Goal: Information Seeking & Learning: Check status

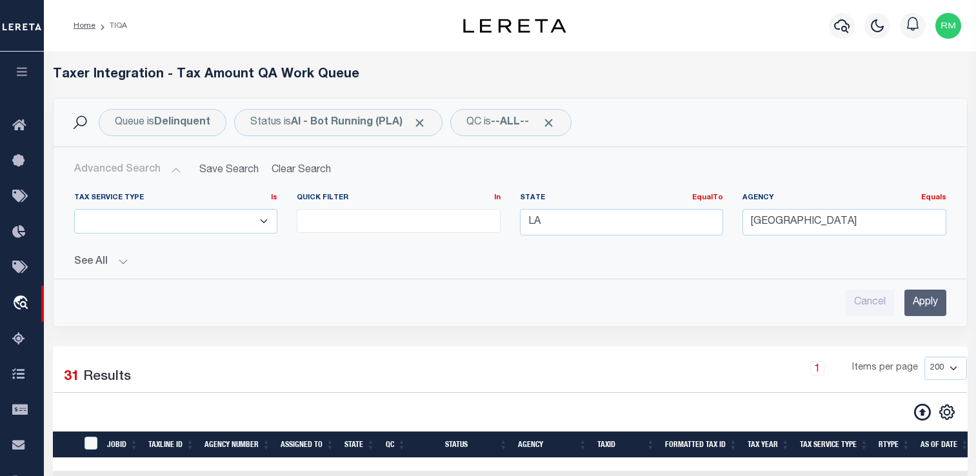
select select
select select "200"
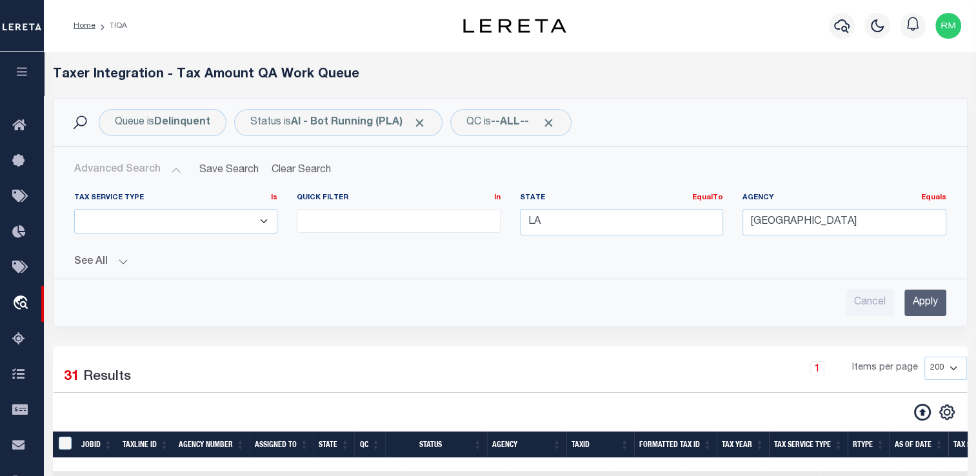
click at [17, 77] on icon "button" at bounding box center [22, 72] width 15 height 12
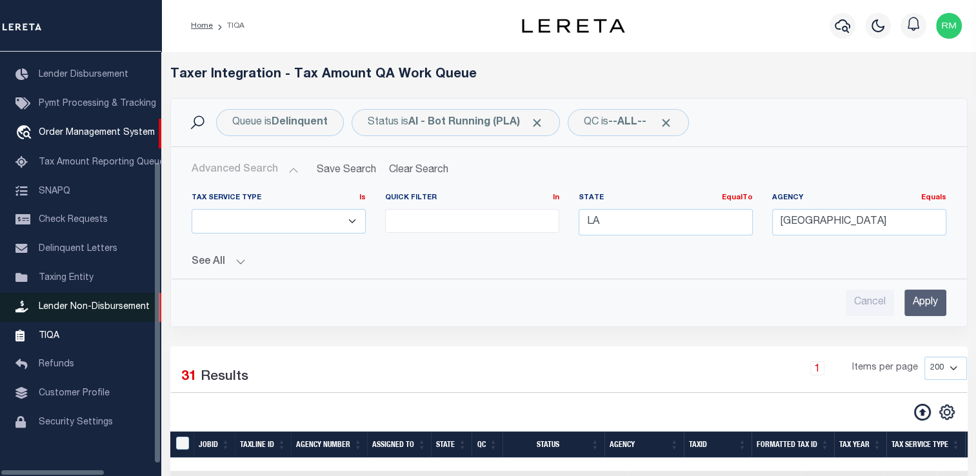
scroll to position [145, 0]
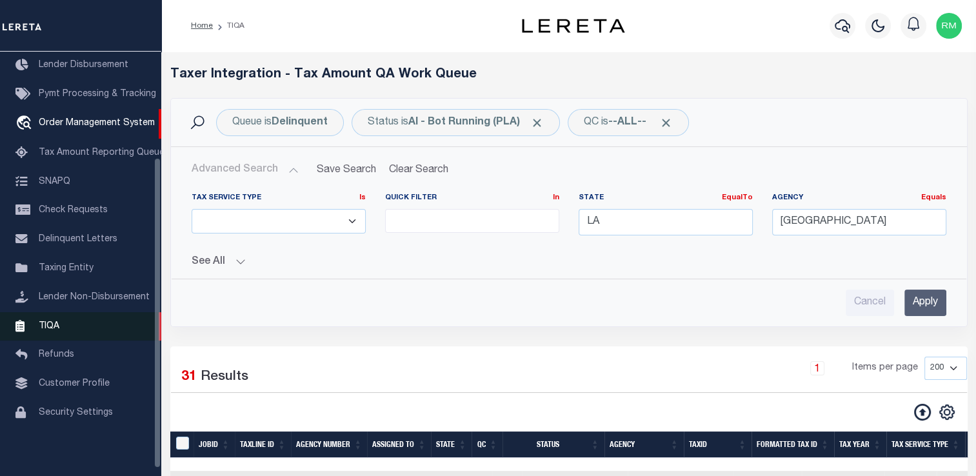
click at [50, 330] on span "TIQA" at bounding box center [49, 325] width 21 height 9
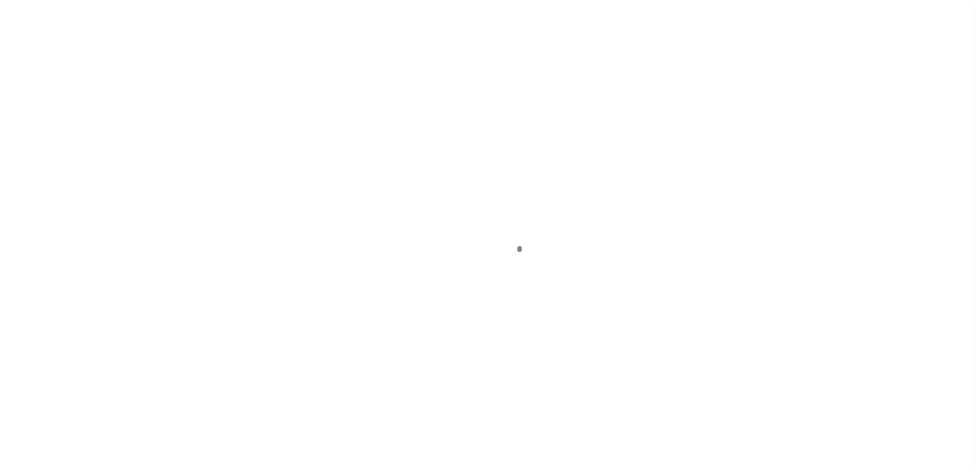
scroll to position [154, 0]
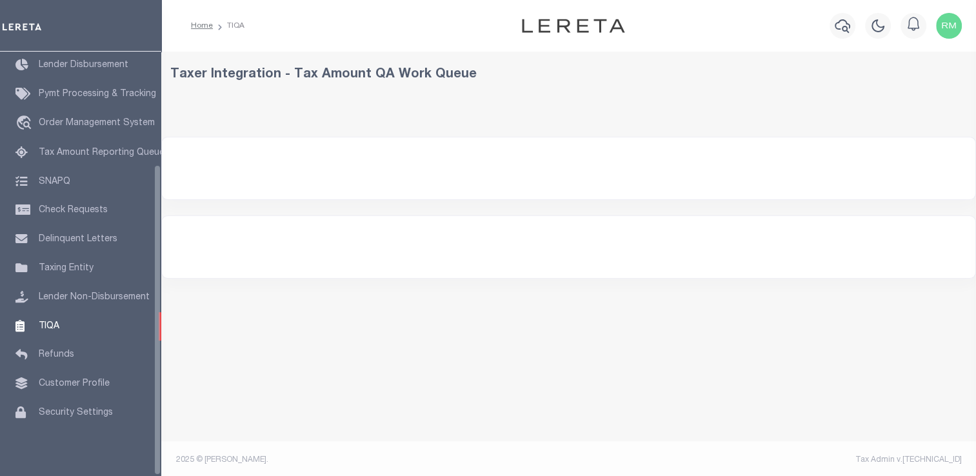
select select "200"
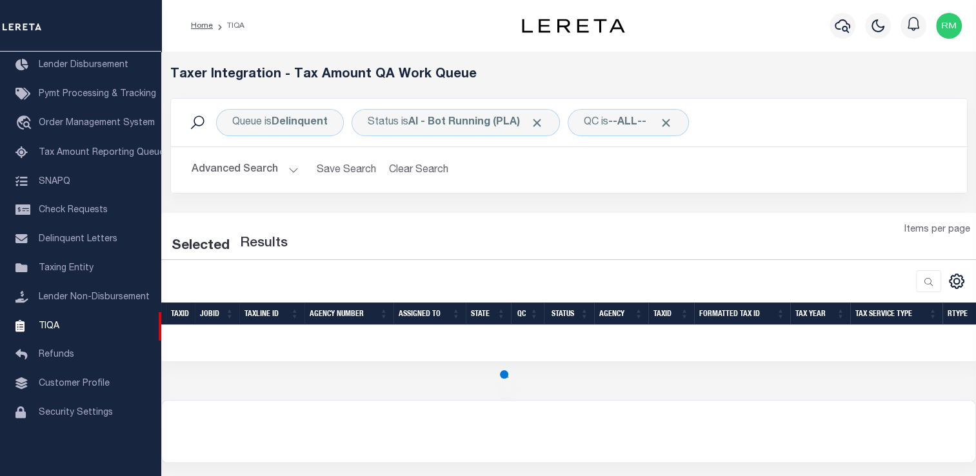
select select "200"
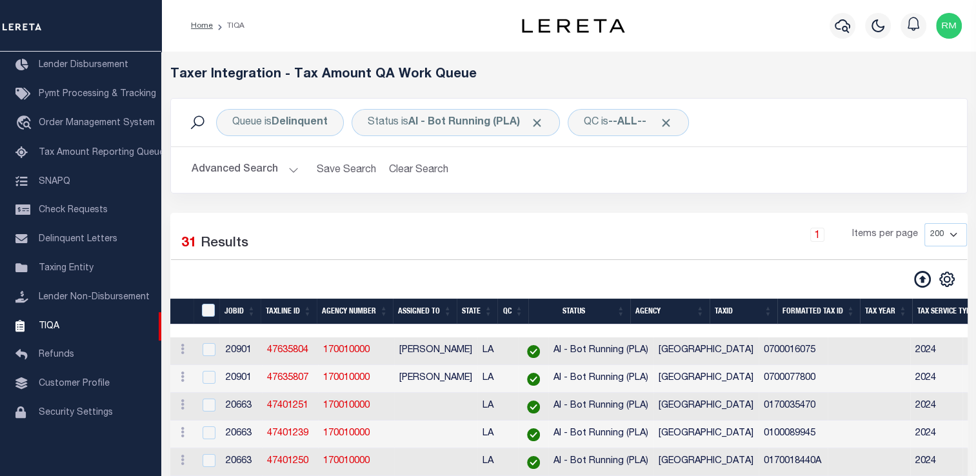
click at [274, 170] on button "Advanced Search" at bounding box center [245, 169] width 107 height 25
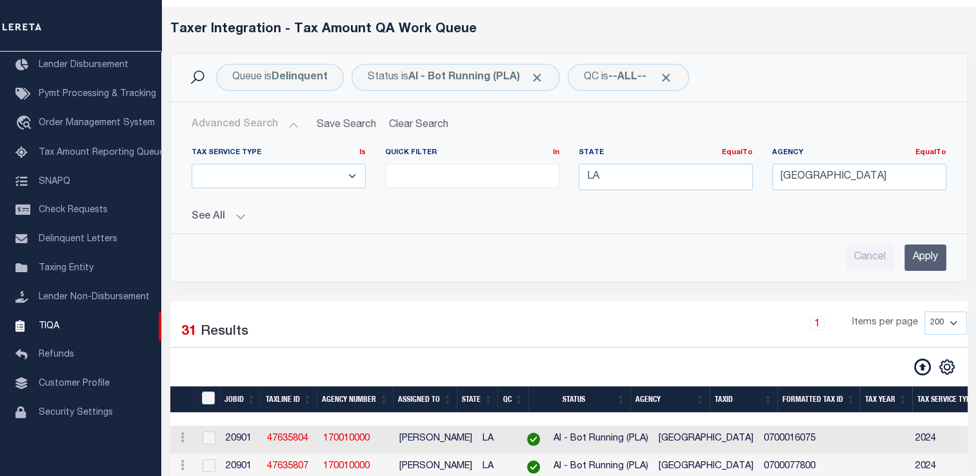
scroll to position [44, 0]
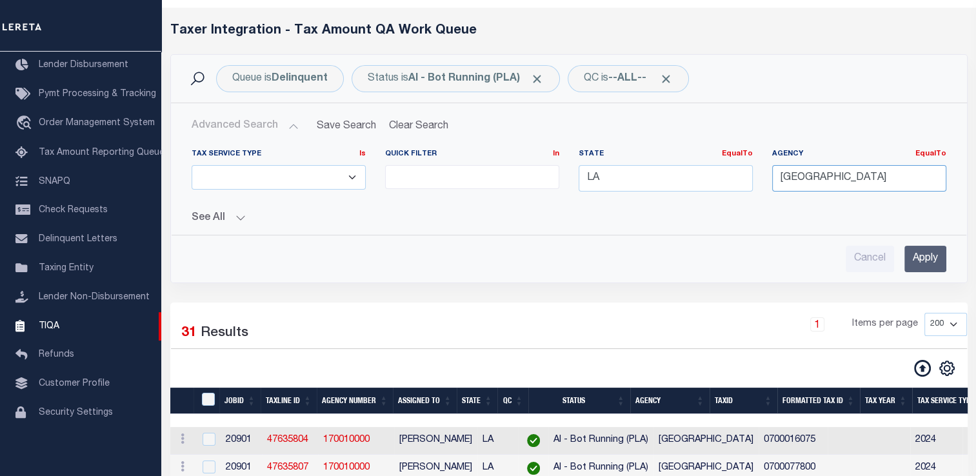
drag, startPoint x: 890, startPoint y: 182, endPoint x: 731, endPoint y: 188, distance: 159.5
click at [731, 188] on div "Tax Service Type Is Is Contains ESCROW NonESCROW Quick Filter In In View Only L…" at bounding box center [569, 175] width 774 height 53
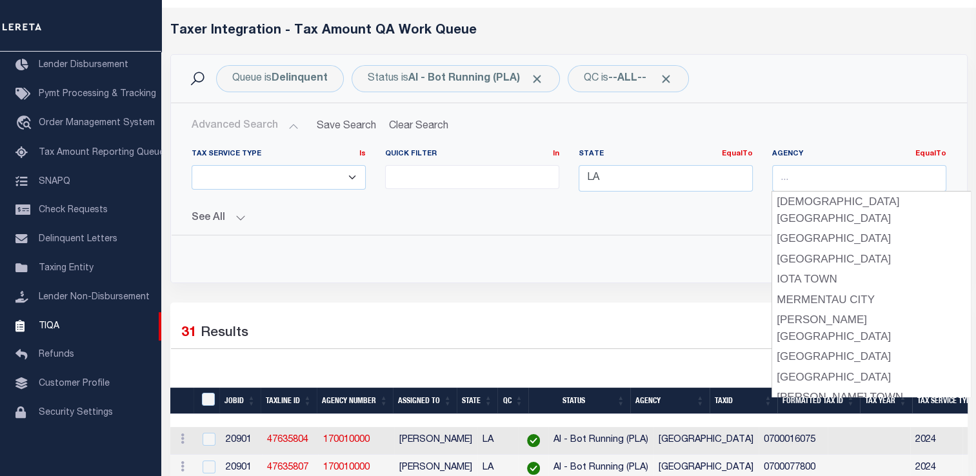
click at [716, 256] on div "Cancel Apply" at bounding box center [569, 259] width 755 height 26
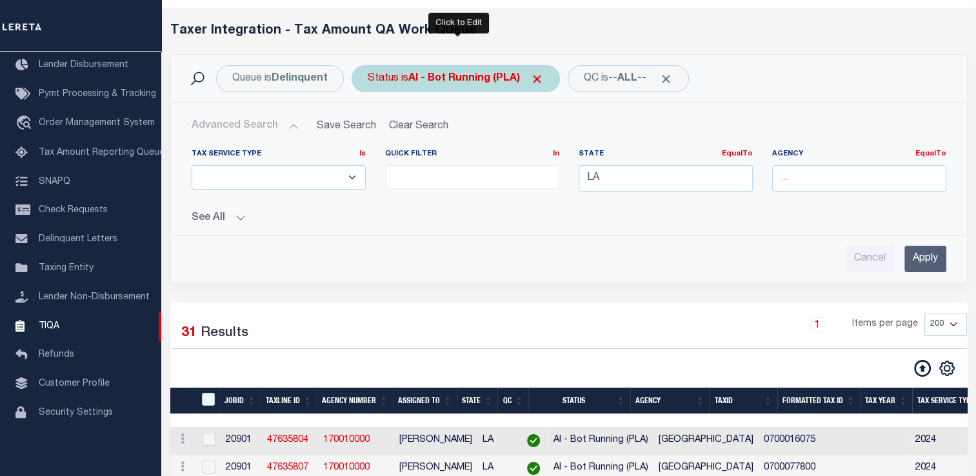
click at [403, 83] on div "Status is AI - Bot Running (PLA)" at bounding box center [456, 78] width 208 height 27
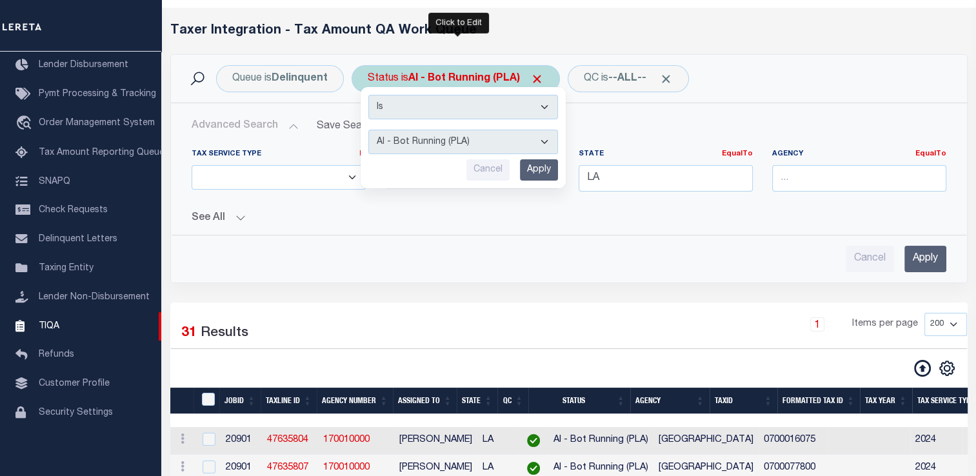
click at [410, 154] on div "Is Contains AI - Bot Exception (ERR) AI - Bot Running (PLA) AI - Failed QA (FQA…" at bounding box center [463, 137] width 205 height 101
click at [405, 145] on select "AI - Bot Exception (ERR) AI - Bot Running (PLA) AI - Failed QA (FQA) AI - Prep …" at bounding box center [463, 142] width 190 height 25
select select "TNF"
click at [368, 130] on select "AI - Bot Exception (ERR) AI - Bot Running (PLA) AI - Failed QA (FQA) AI - Prep …" at bounding box center [463, 142] width 190 height 25
click at [539, 174] on input "Apply" at bounding box center [539, 169] width 38 height 21
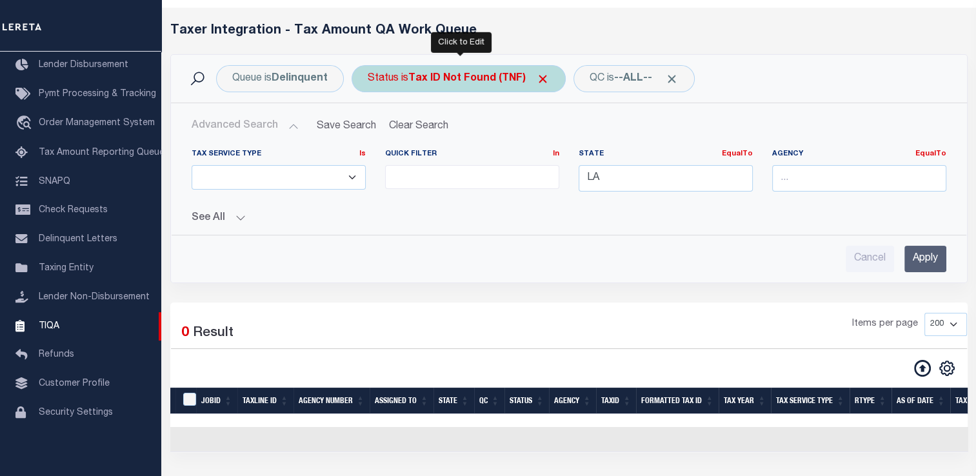
click at [446, 80] on b "Tax ID Not Found (TNF)" at bounding box center [478, 79] width 141 height 10
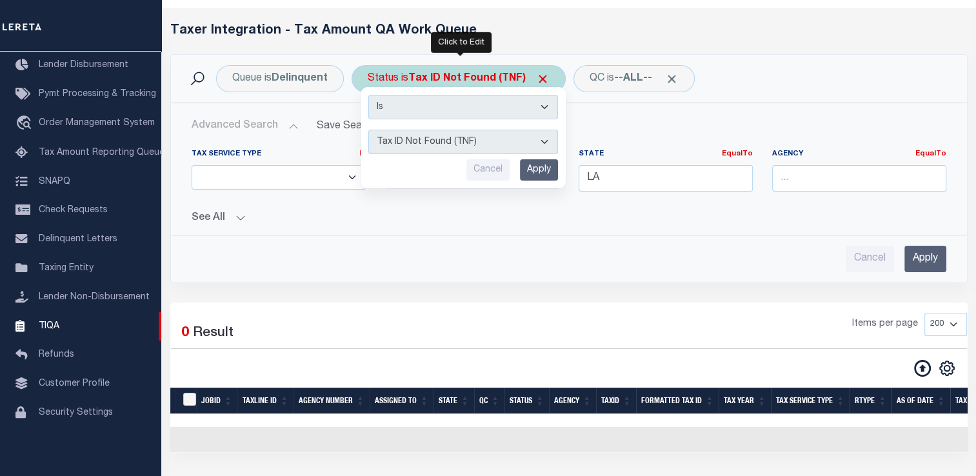
click at [432, 151] on select "AI - Bot Exception (ERR) AI - Bot Running (PLA) AI - Failed QA (FQA) AI - Prep …" at bounding box center [463, 142] width 190 height 25
select select "MZT"
click at [368, 130] on select "AI - Bot Exception (ERR) AI - Bot Running (PLA) AI - Failed QA (FQA) AI - Prep …" at bounding box center [463, 142] width 190 height 25
click at [534, 169] on input "Apply" at bounding box center [539, 169] width 38 height 21
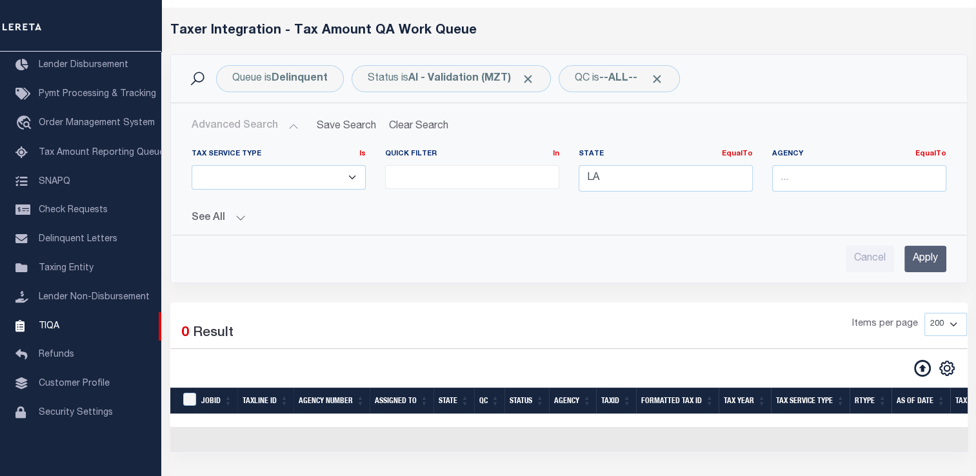
click at [827, 293] on div "Queue is Delinquent Status is AI - Validation (MZT) QC is --ALL-- Search Advanc…" at bounding box center [569, 178] width 817 height 248
click at [921, 257] on input "Apply" at bounding box center [926, 259] width 42 height 26
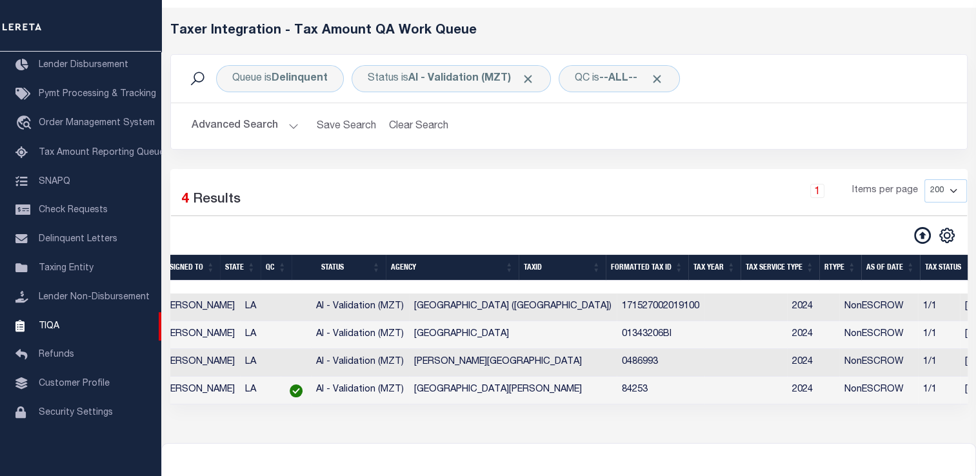
scroll to position [0, 0]
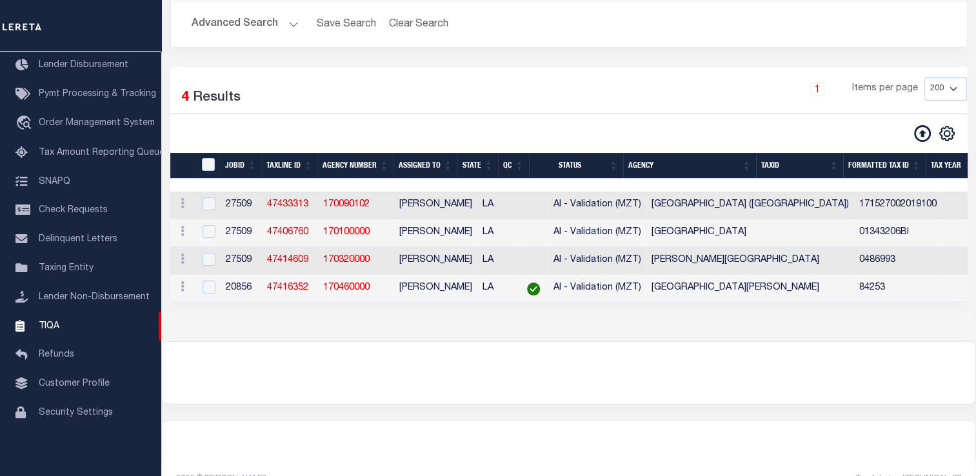
click at [524, 341] on div "Loading... Taxer Integration - Tax Amount QA Work Queue Queue is Delinquent Sta…" at bounding box center [568, 124] width 815 height 436
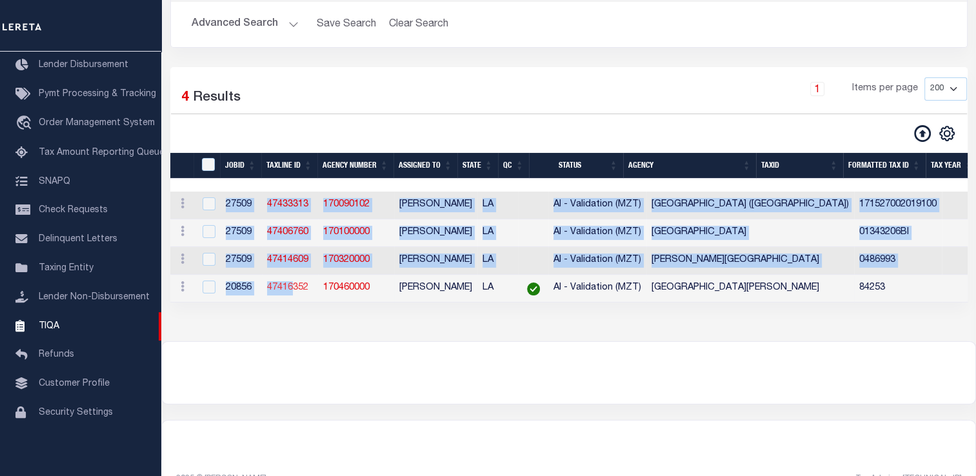
drag, startPoint x: 524, startPoint y: 351, endPoint x: 290, endPoint y: 286, distance: 242.5
click at [290, 286] on div "Loading... Taxer Integration - Tax Amount QA Work Queue Queue is Delinquent Sta…" at bounding box center [568, 124] width 815 height 436
click at [307, 339] on div "Loading... Taxer Integration - Tax Amount QA Work Queue Queue is Delinquent Sta…" at bounding box center [568, 124] width 815 height 436
